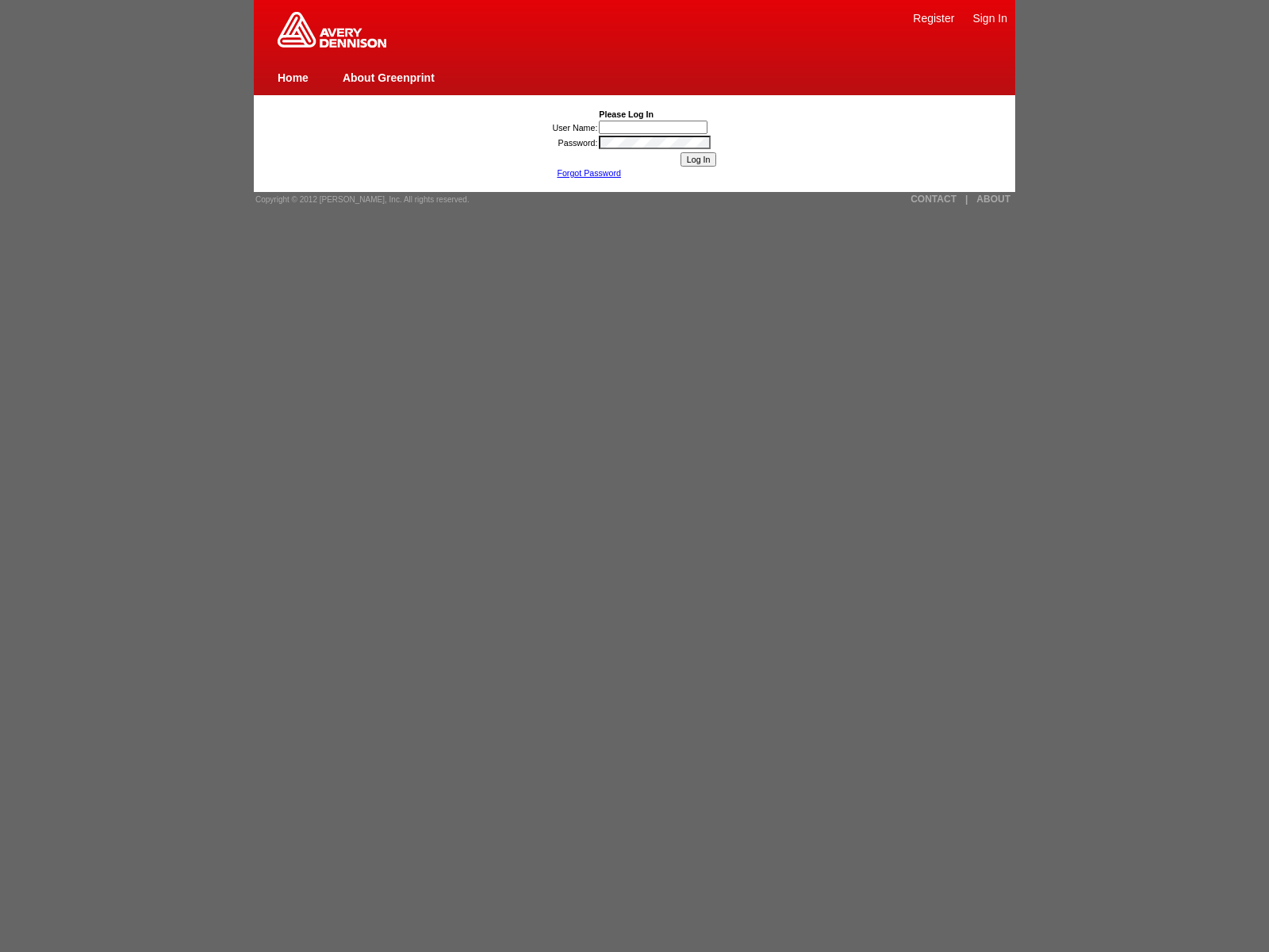
click at [990, 17] on link "Sign In" at bounding box center [989, 17] width 34 height 12
click at [934, 17] on link "Register" at bounding box center [933, 17] width 41 height 12
type input "nessus_was_name_ivoowmnl"
click at [698, 159] on input "Log In" at bounding box center [699, 159] width 36 height 14
click at [331, 44] on img at bounding box center [331, 29] width 108 height 35
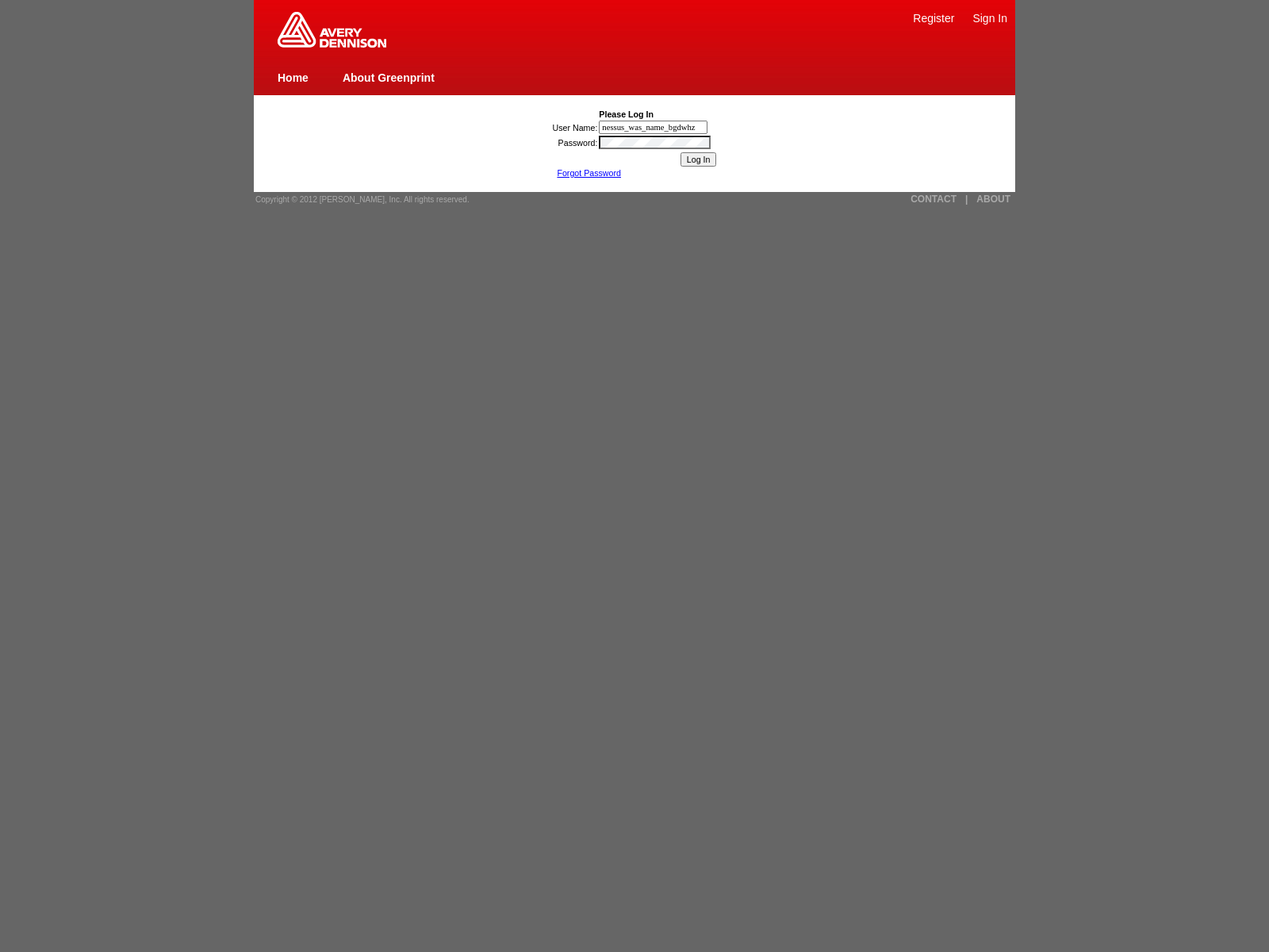
type input "nessus_was_name_bgdwhzrn"
click at [934, 199] on link "CONTACT" at bounding box center [934, 199] width 46 height 11
click at [966, 199] on link "|" at bounding box center [966, 199] width 2 height 11
type input "jaVasCript:/*-/*`/*`/*'/*"/**/(/* */oNcliCk=window.top._tenable_wasscan_js_name…"
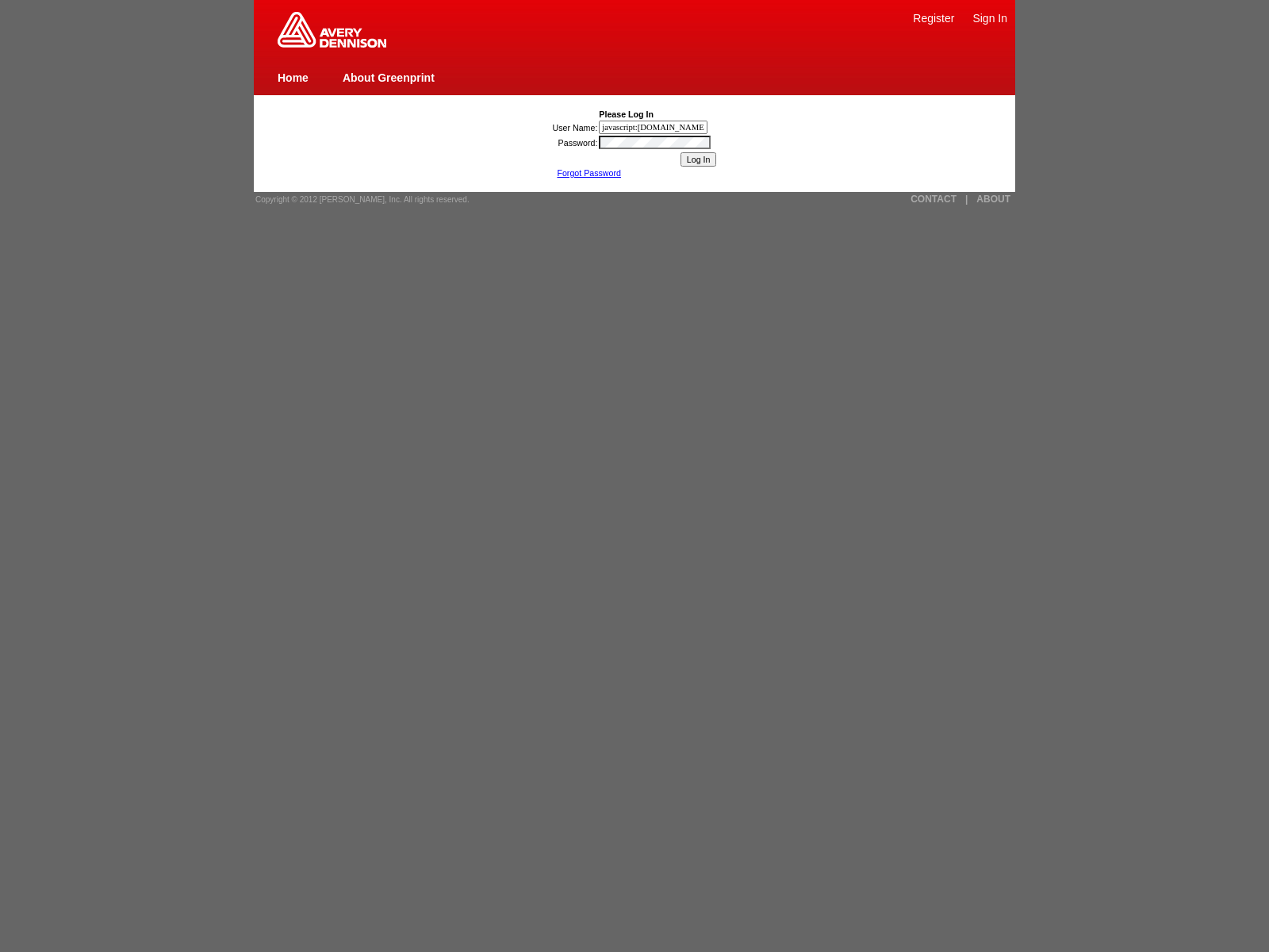
type input "javascript:window.top._tenable_wasscan_js_namespace_taint_tracer.log_execution_…"
click at [990, 17] on link "Sign In" at bounding box center [989, 17] width 34 height 12
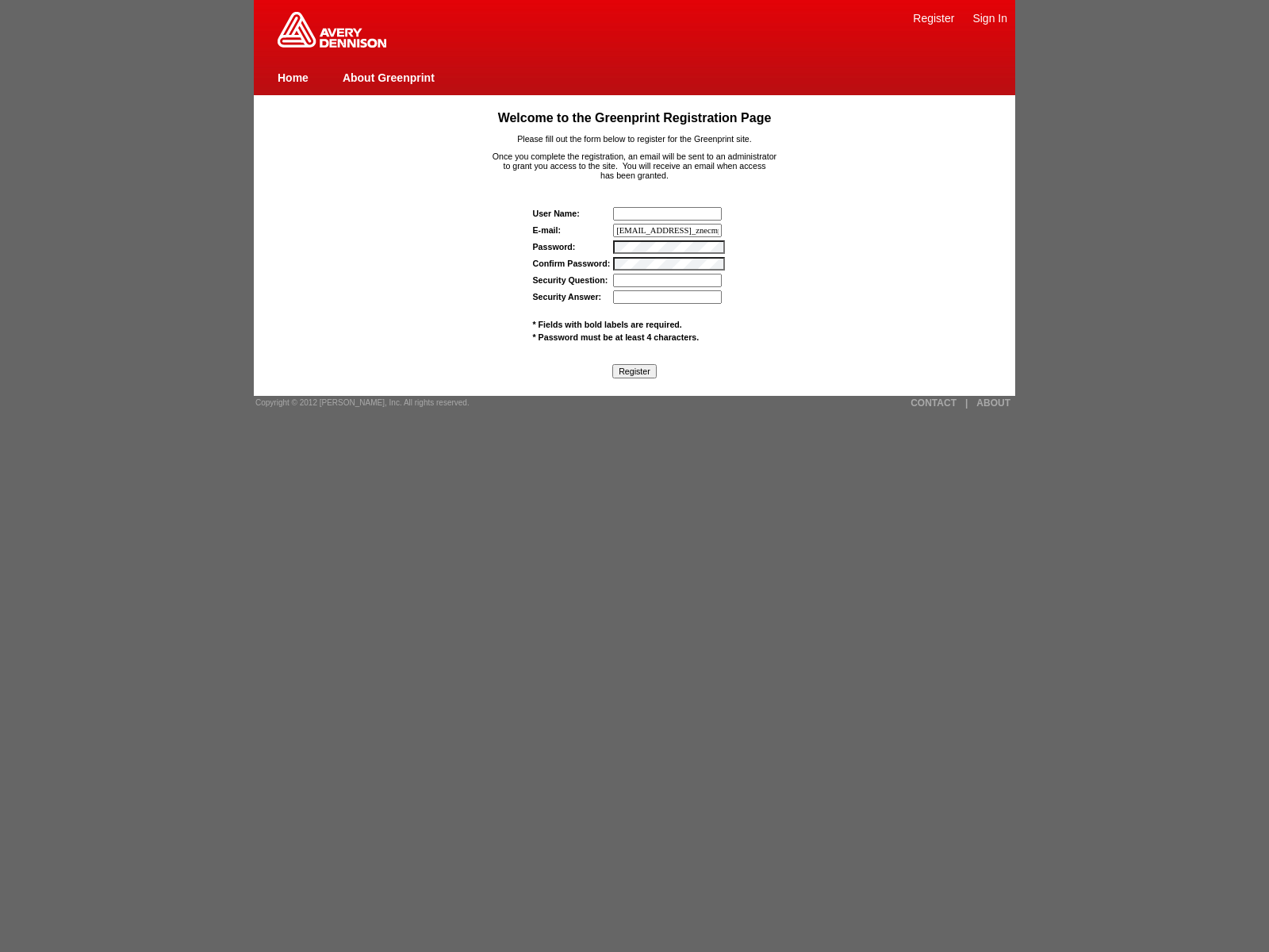
type input "wasscanxlzrepho@tenable.comwas_znecmpacsbon"
type input "nessus_was_texty7m43a12"
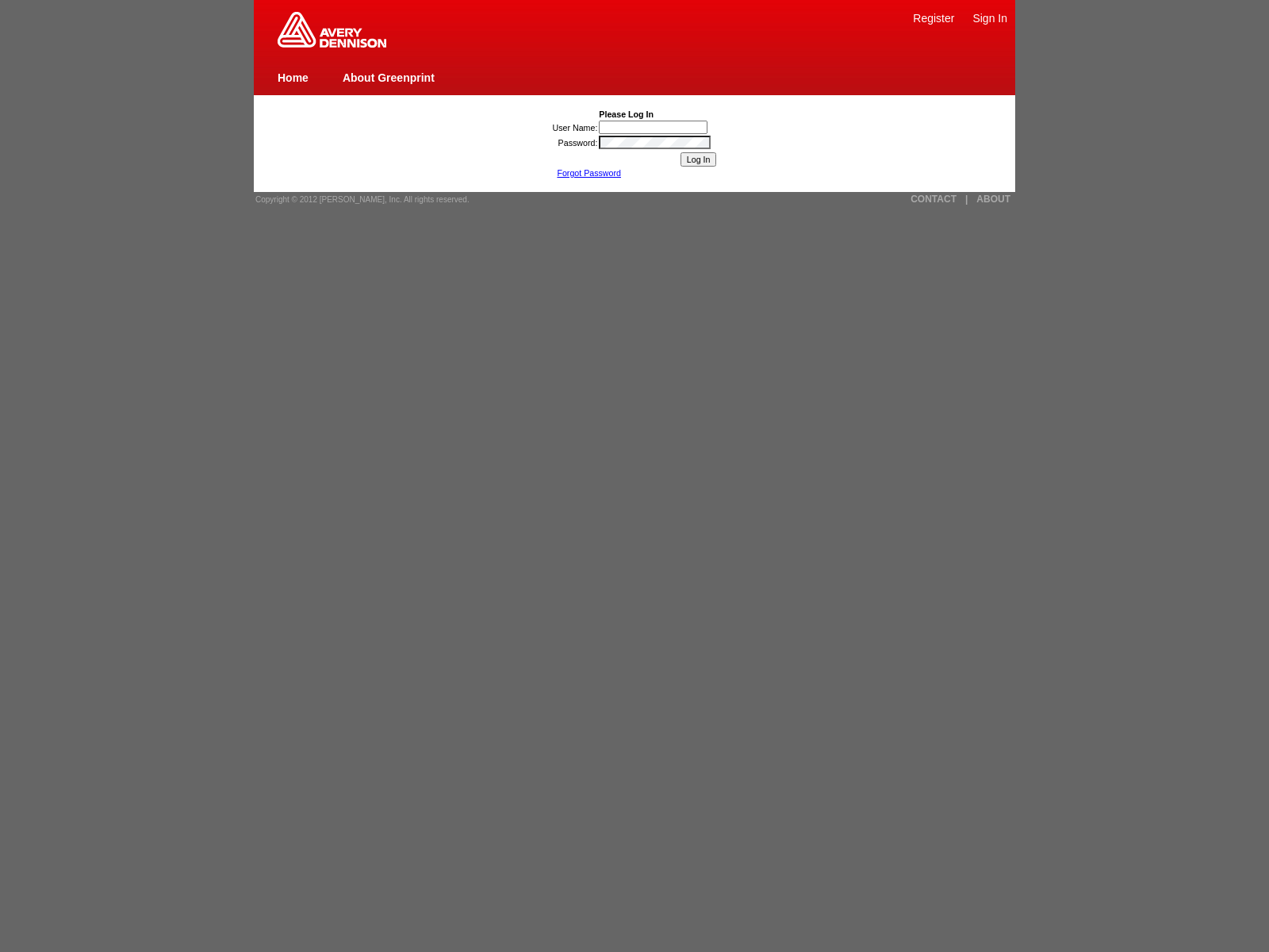
click at [990, 17] on link "Sign In" at bounding box center [989, 17] width 34 height 12
type input "jaVasCript:/*-/*`/*`/*'/*"/**/(/* */oNcliCk=window.top._tenable_wasscan_js_name…"
click at [990, 17] on link "Sign In" at bounding box center [989, 17] width 34 height 12
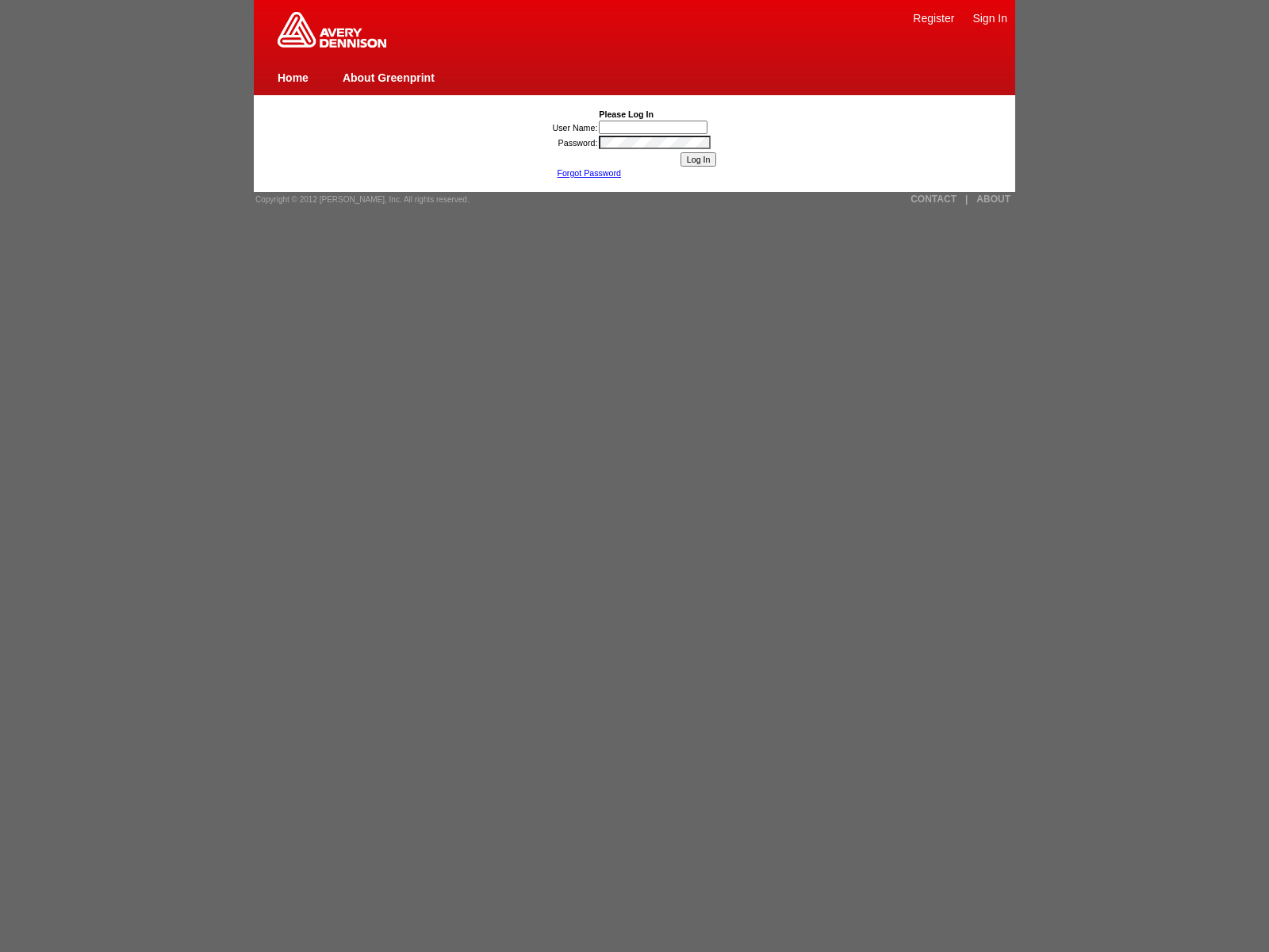
click at [990, 17] on link "Sign In" at bounding box center [989, 17] width 34 height 12
click at [388, 77] on link "About Greenprint" at bounding box center [389, 78] width 92 height 12
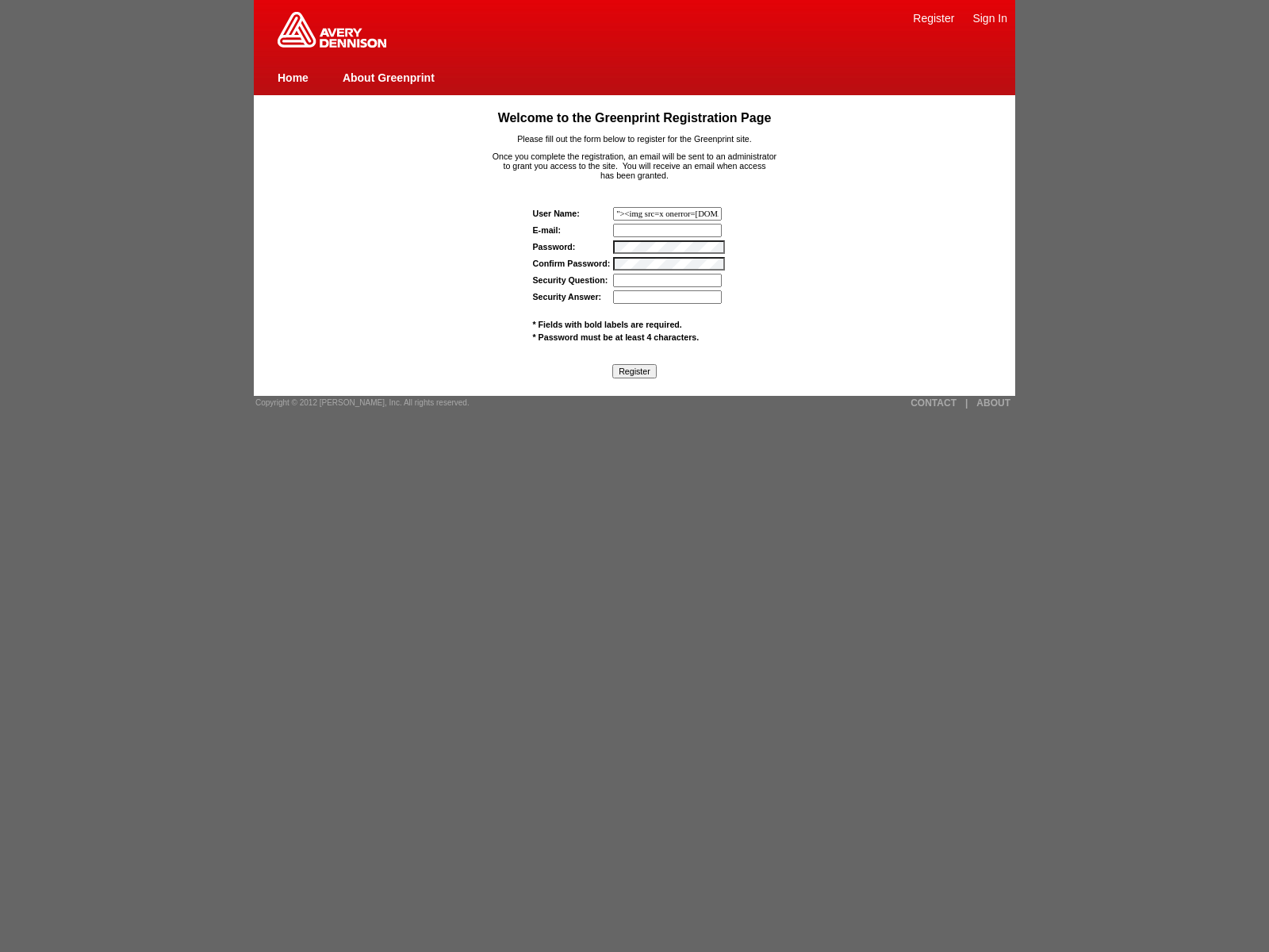
type input ""><img src=x onerror=[DOMAIN_NAME]._tenable_wasscan_j"
